Goal: Find specific page/section: Find specific page/section

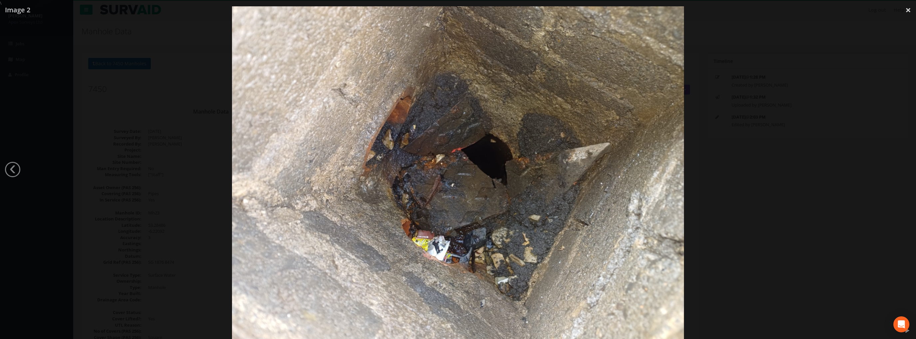
select select "100"
click at [907, 10] on link "×" at bounding box center [908, 10] width 16 height 20
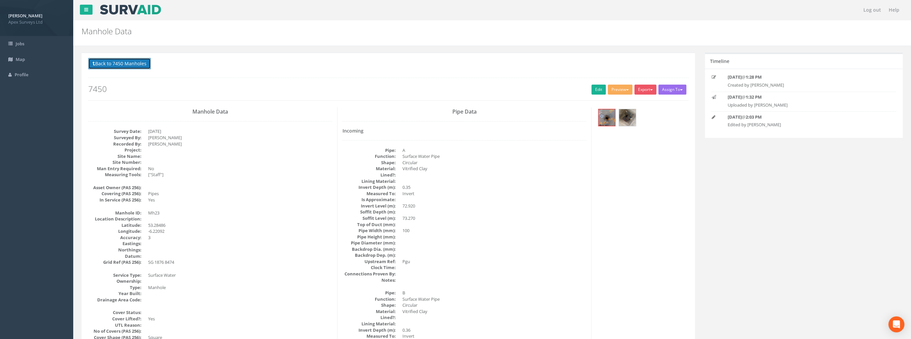
click at [112, 62] on button "Back to 7450 Manholes" at bounding box center [119, 63] width 63 height 11
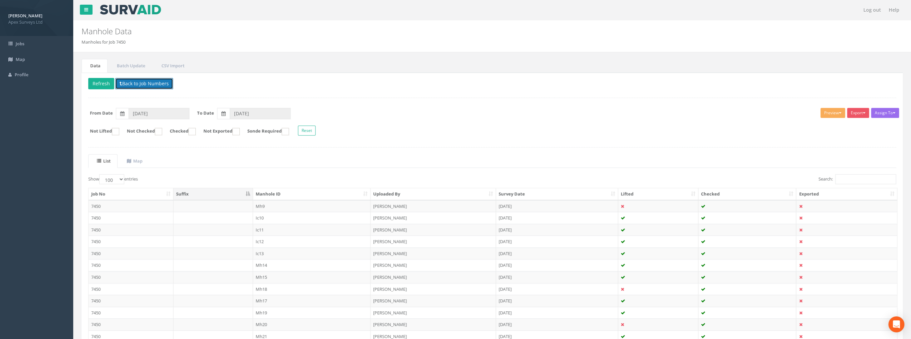
click at [139, 84] on button "Back to Job Numbers" at bounding box center [144, 83] width 58 height 11
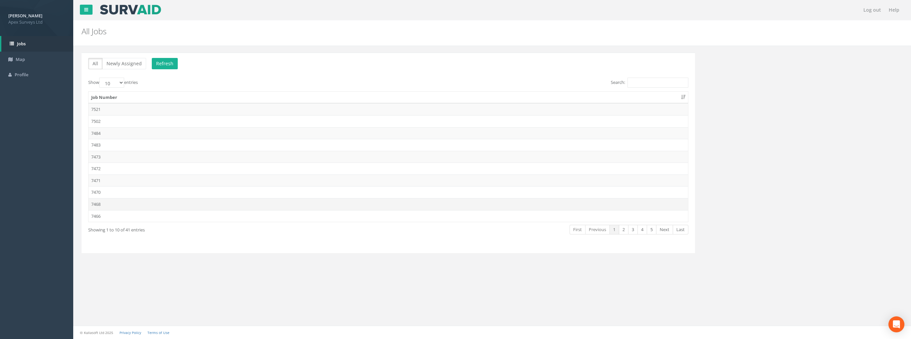
click at [101, 202] on td "7468" at bounding box center [387, 204] width 599 height 12
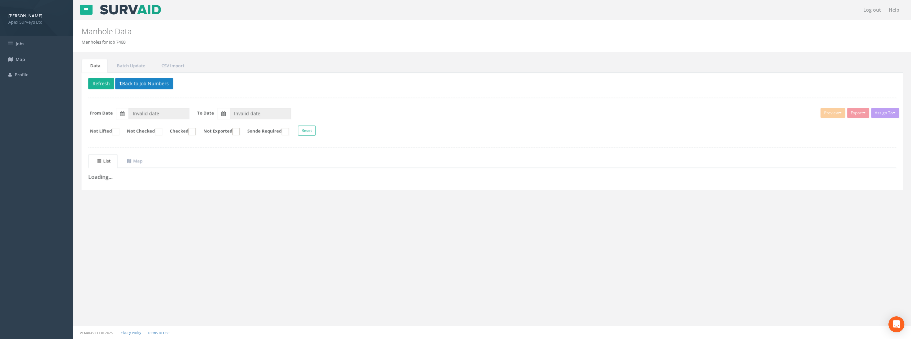
type input "[DATE]"
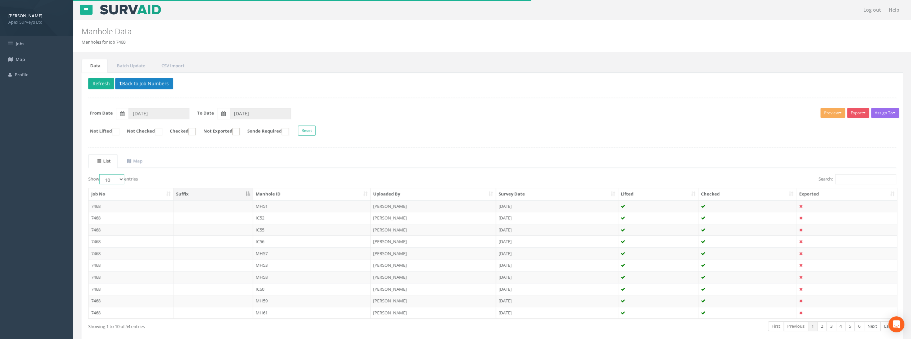
click at [124, 180] on select "10 25 50 100" at bounding box center [111, 179] width 25 height 10
select select "100"
click at [100, 174] on select "10 25 50 100" at bounding box center [111, 179] width 25 height 10
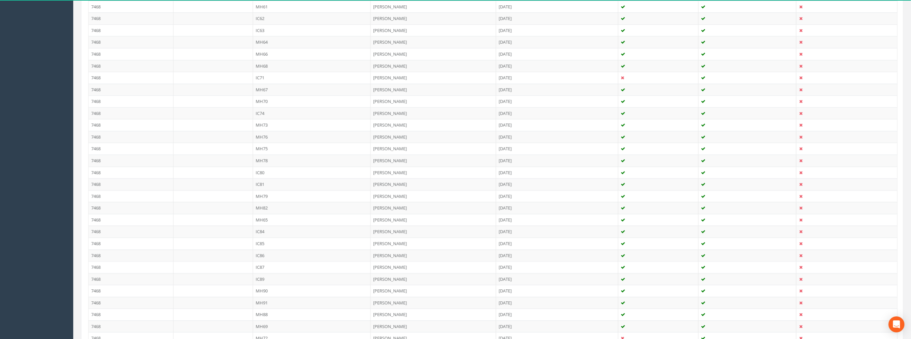
scroll to position [282, 0]
click at [259, 204] on td "IC81" at bounding box center [312, 208] width 118 height 12
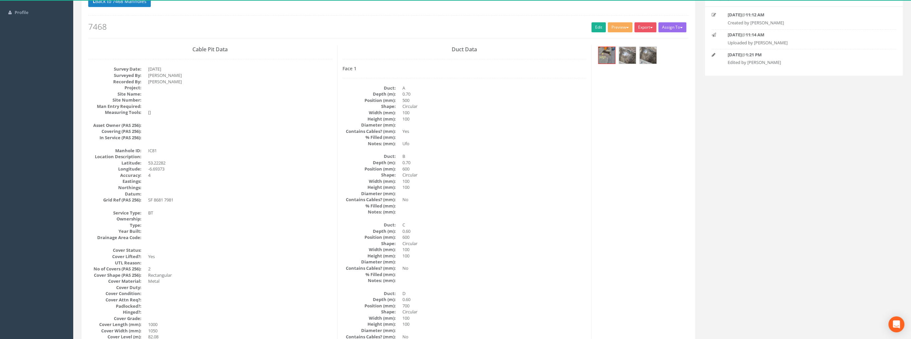
scroll to position [0, 0]
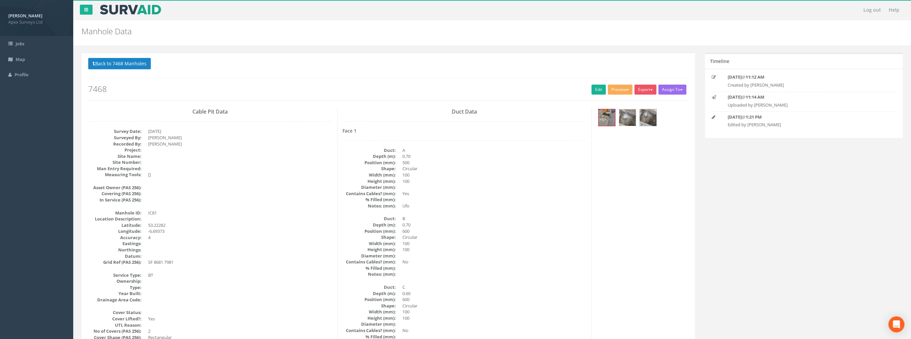
click at [626, 117] on img at bounding box center [627, 117] width 17 height 17
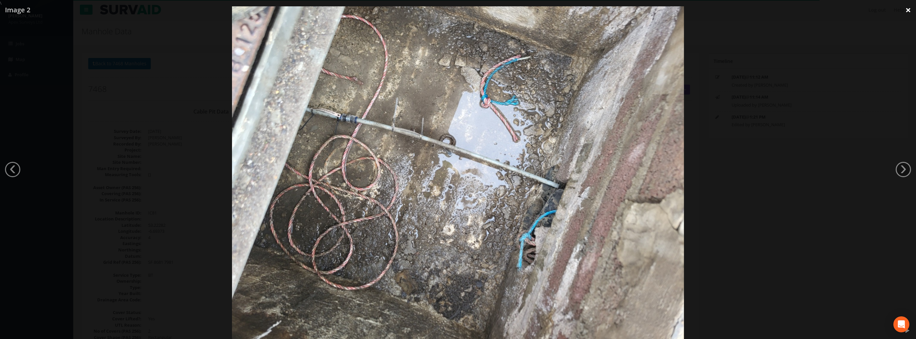
click at [903, 11] on link "×" at bounding box center [908, 10] width 16 height 20
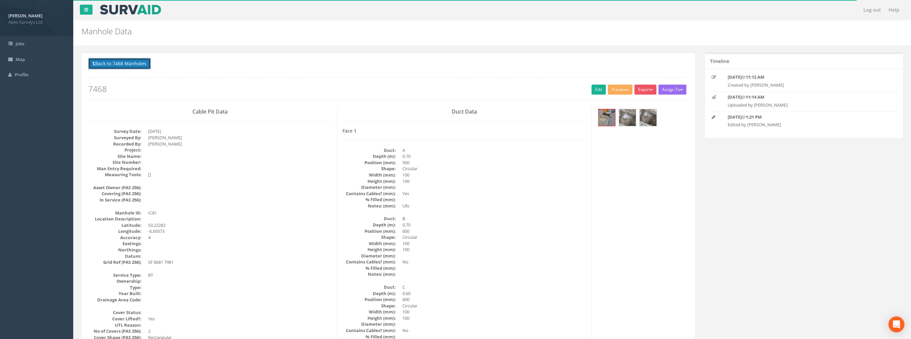
click at [122, 66] on button "Back to 7468 Manholes" at bounding box center [119, 63] width 63 height 11
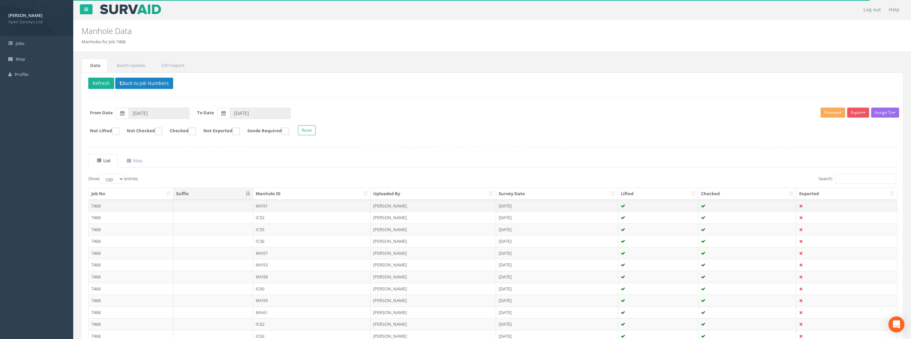
scroll to position [133, 0]
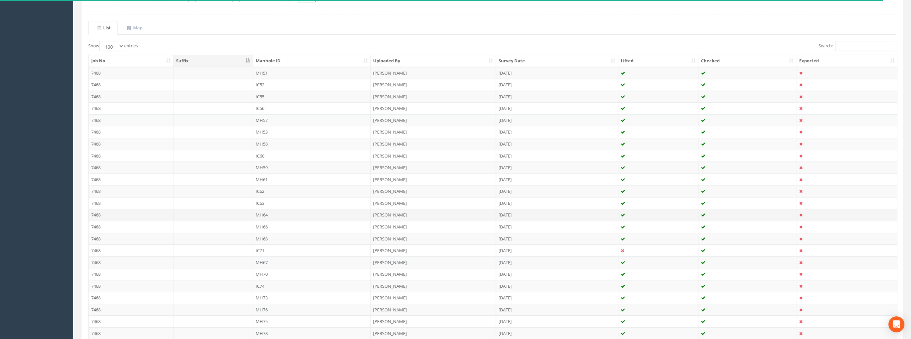
click at [263, 212] on td "MH64" at bounding box center [312, 215] width 118 height 12
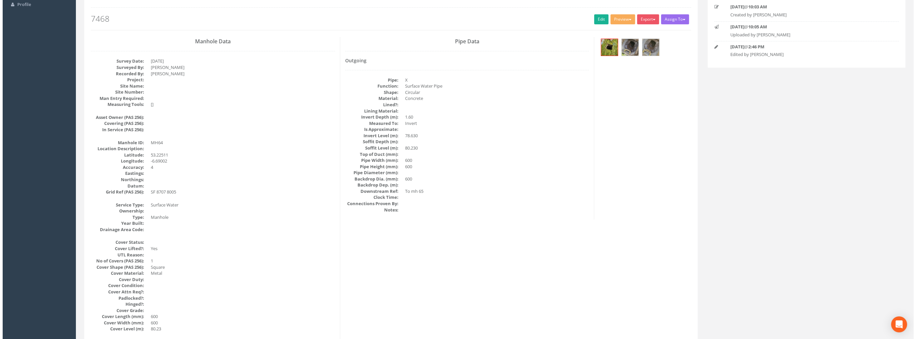
scroll to position [0, 0]
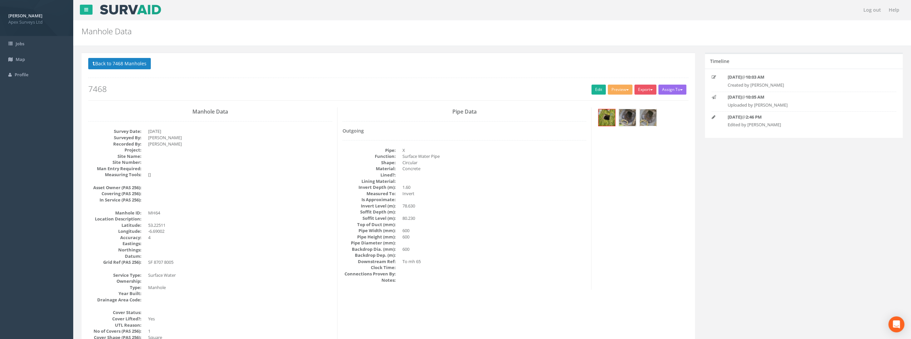
click at [651, 118] on img at bounding box center [647, 117] width 17 height 17
